Goal: Information Seeking & Learning: Learn about a topic

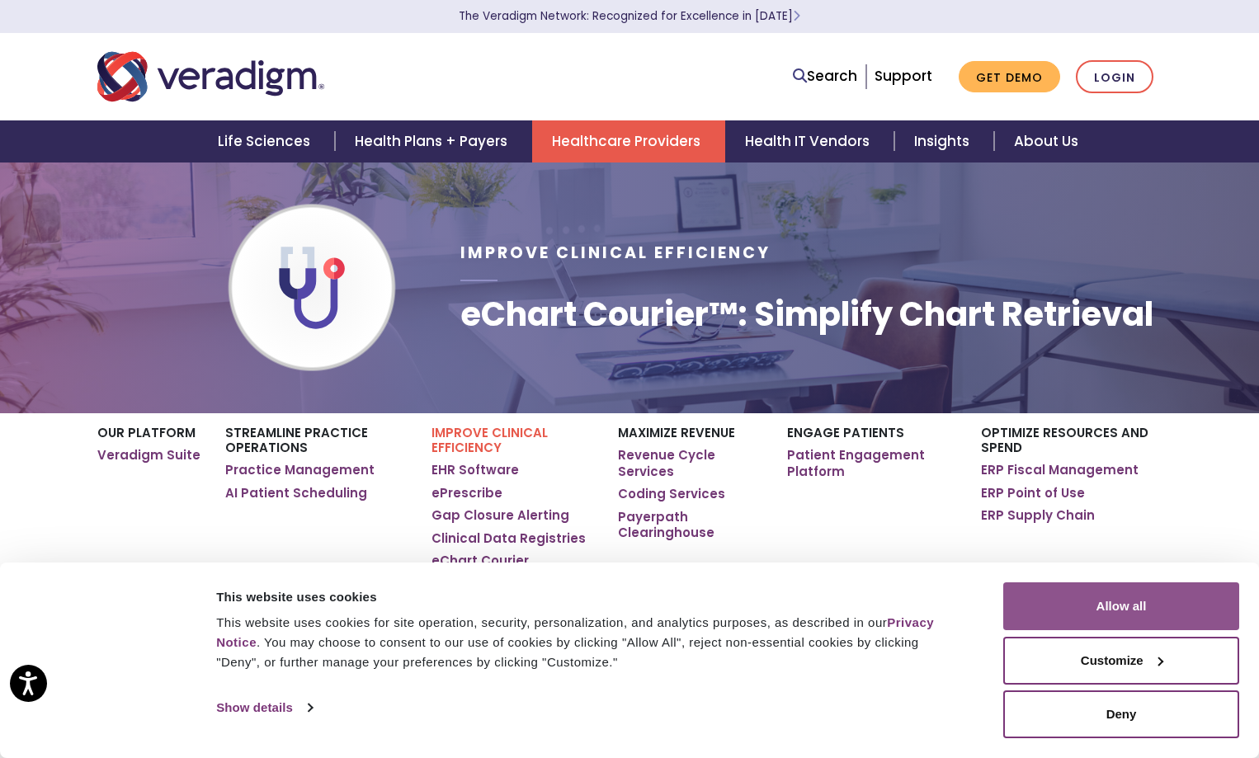
click at [1059, 622] on button "Allow all" at bounding box center [1121, 606] width 236 height 48
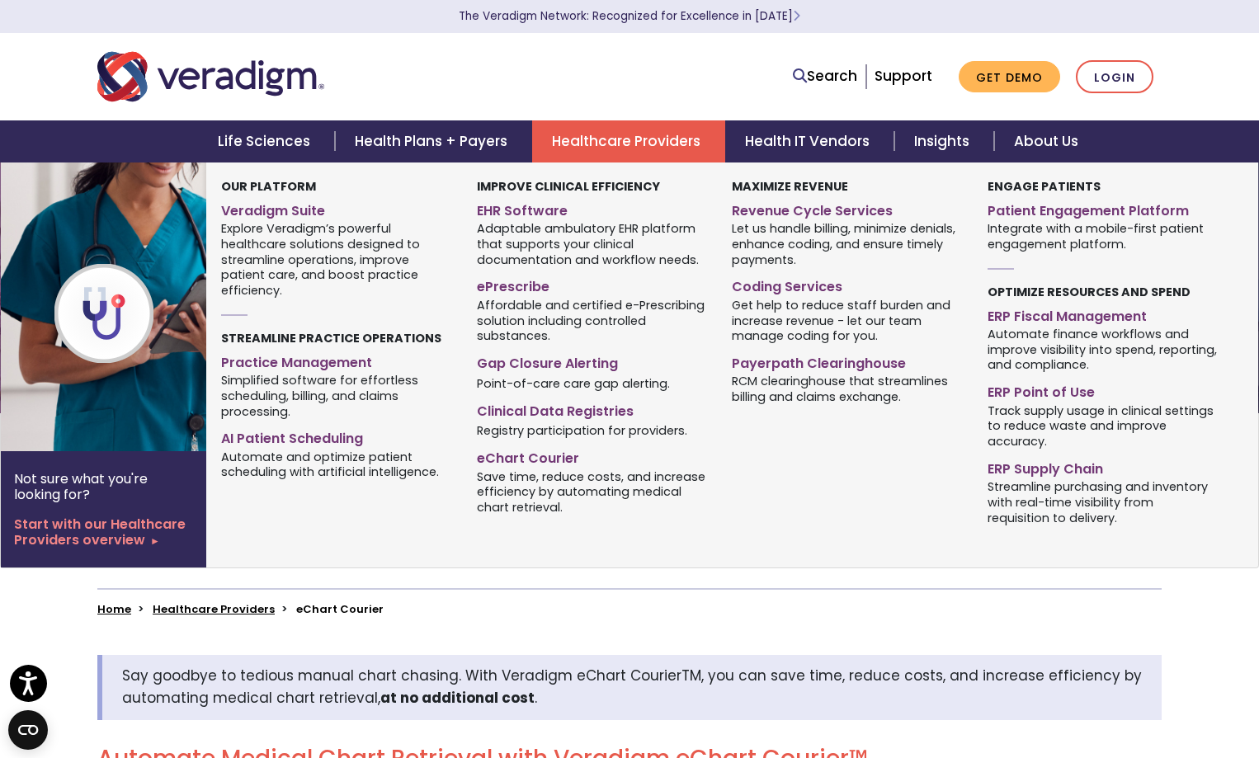
click at [602, 139] on link "Healthcare Providers" at bounding box center [628, 141] width 193 height 42
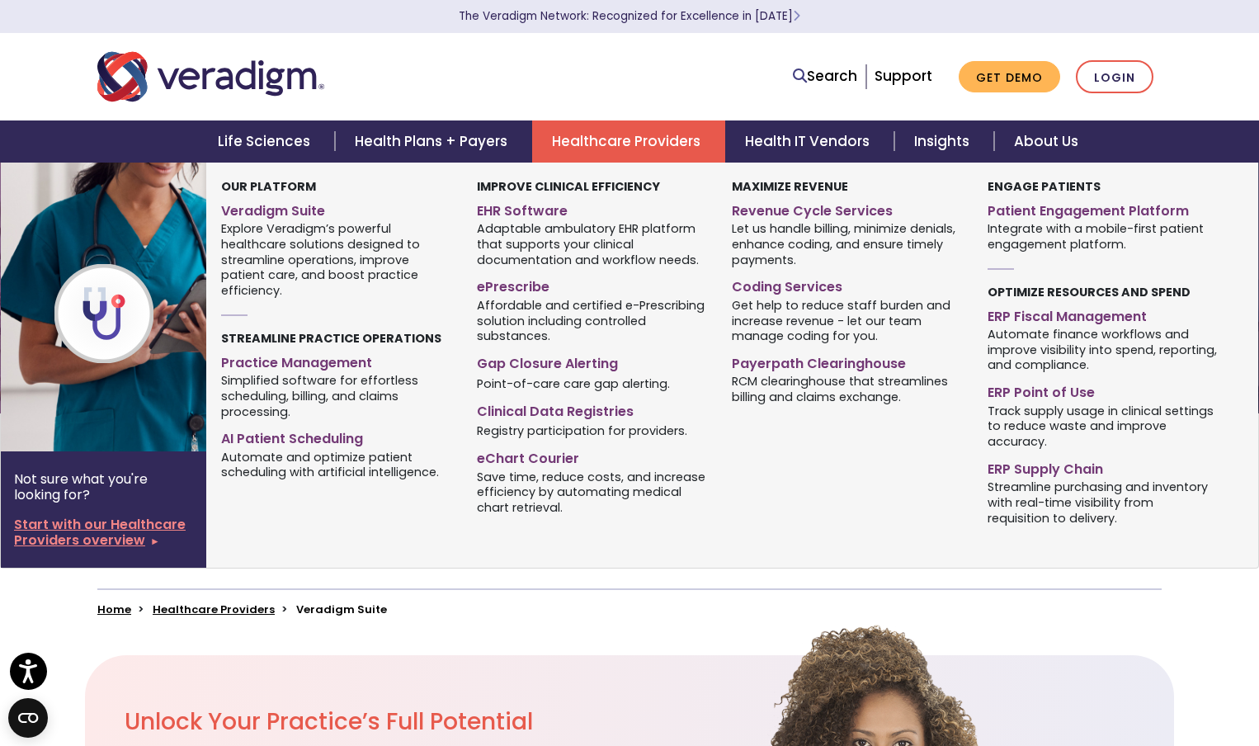
click at [124, 528] on link "Start with our Healthcare Providers overview" at bounding box center [103, 531] width 179 height 31
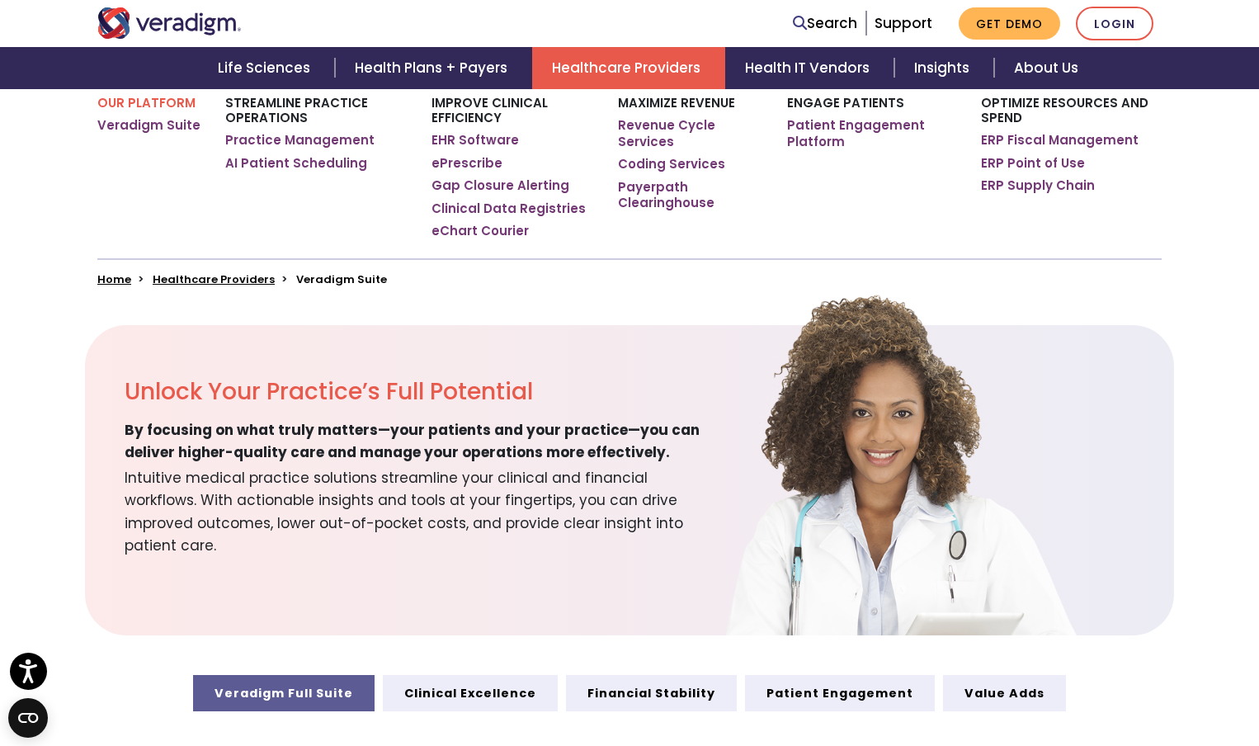
scroll to position [412, 0]
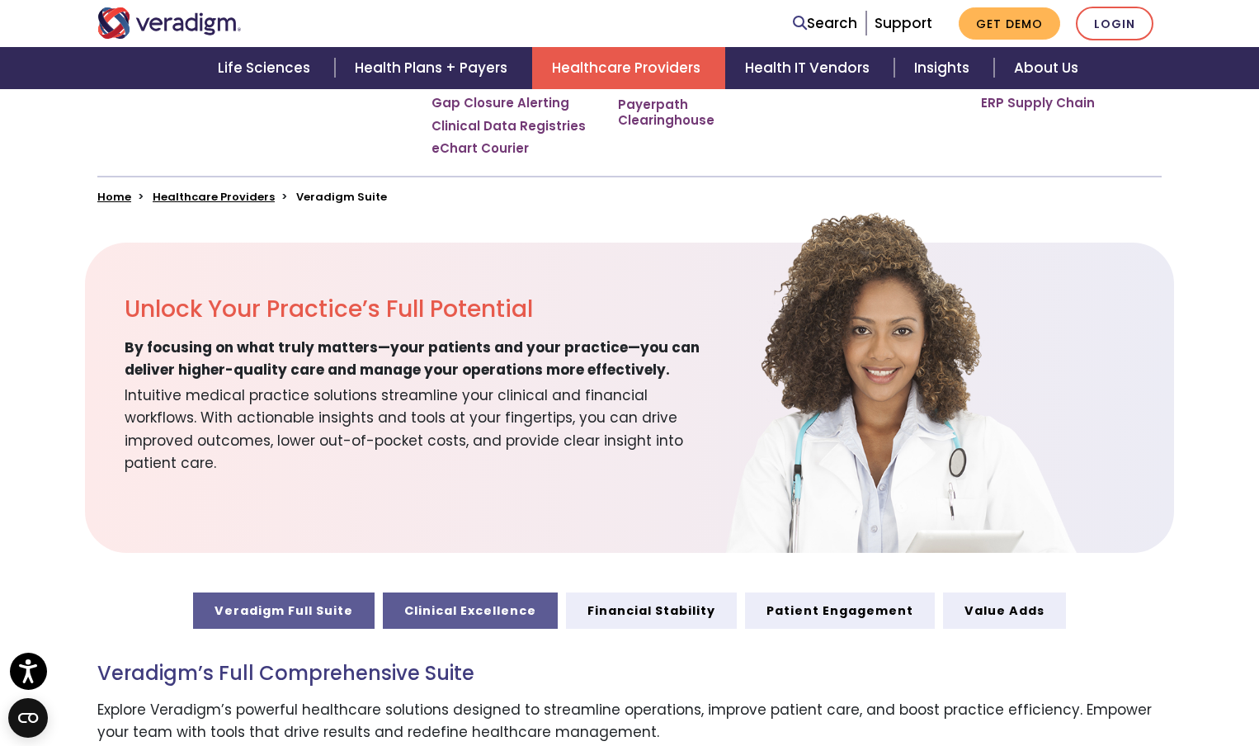
click at [461, 605] on link "Clinical Excellence" at bounding box center [470, 610] width 175 height 36
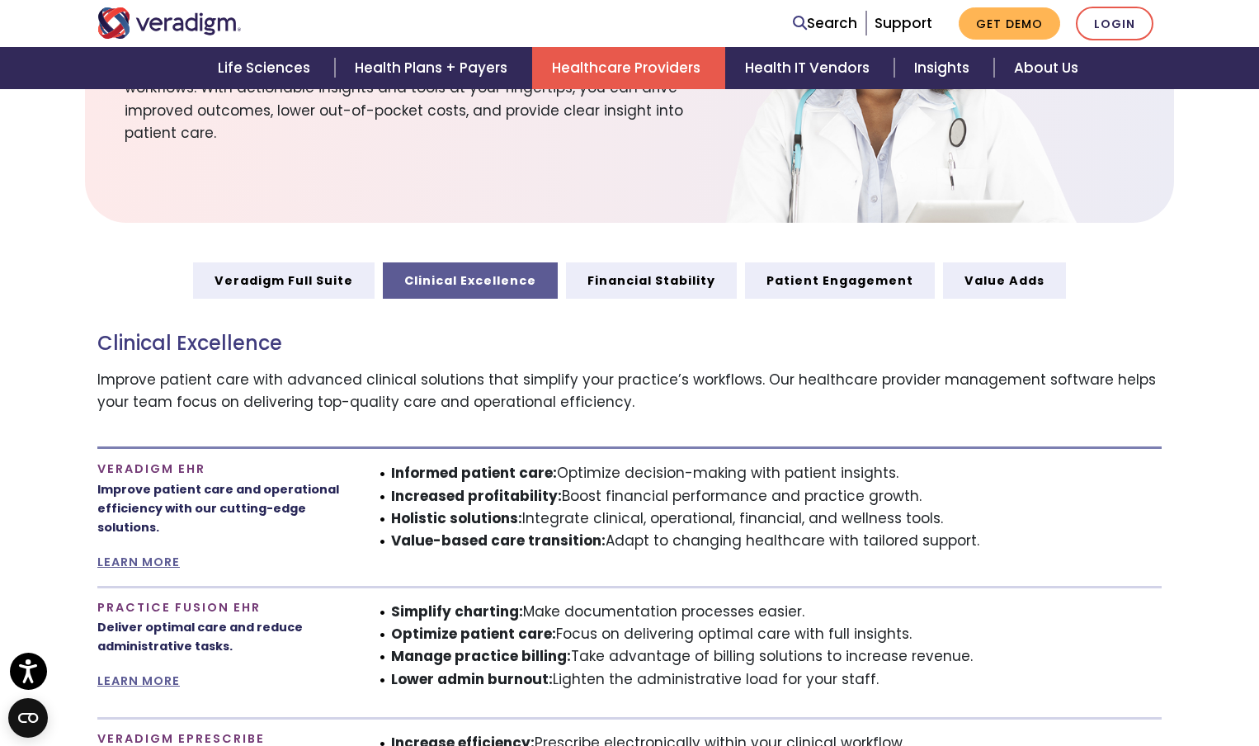
scroll to position [825, 0]
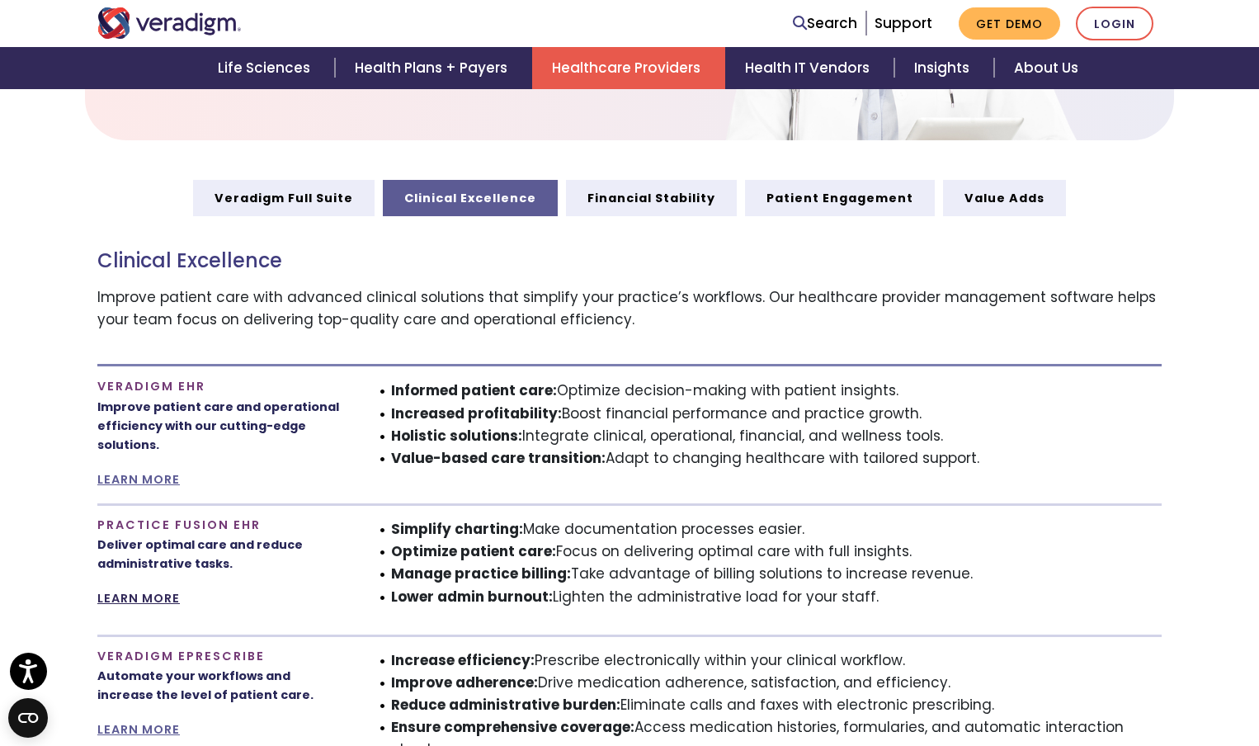
click at [158, 600] on link "LEARN MORE" at bounding box center [138, 598] width 82 height 16
